Goal: Information Seeking & Learning: Find specific page/section

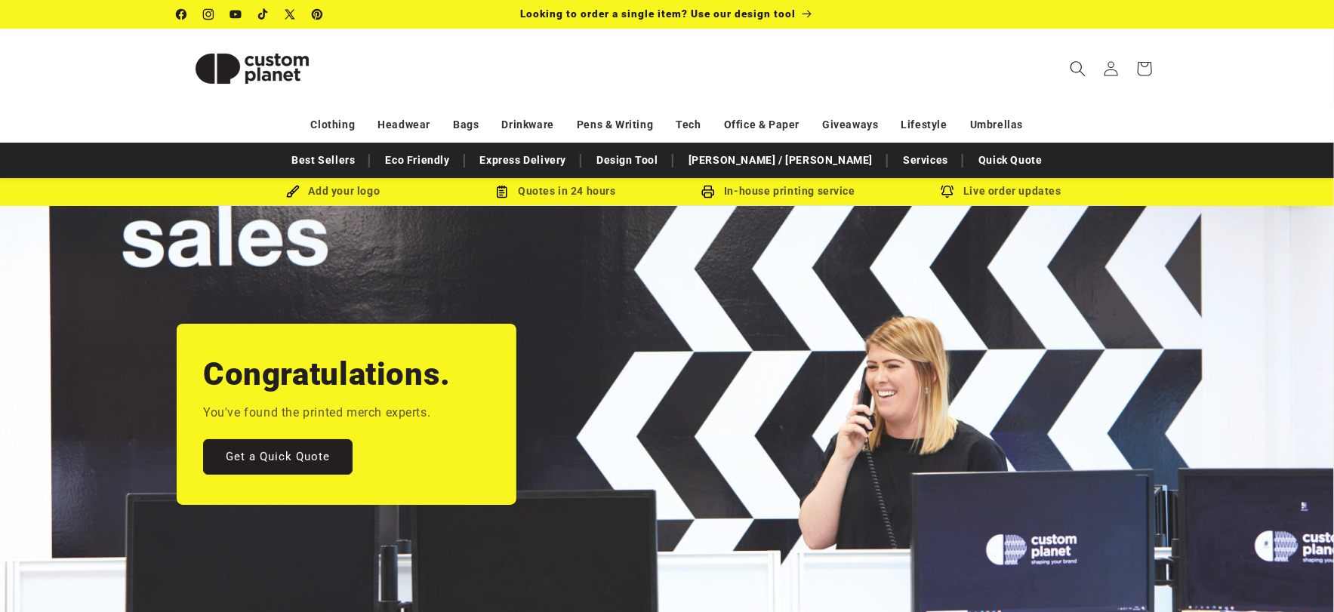
click at [1087, 62] on span "Search" at bounding box center [1077, 68] width 33 height 33
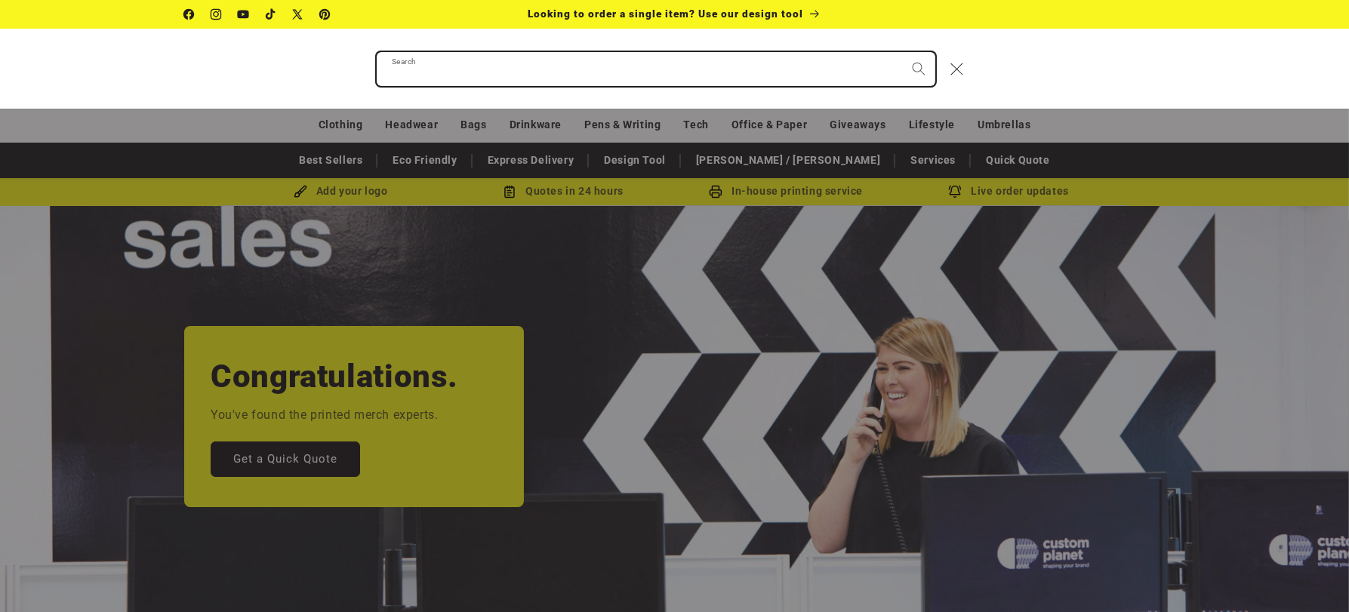
paste input "**********"
type input "**********"
click at [902, 52] on button "Search" at bounding box center [918, 68] width 33 height 33
